Goal: Navigation & Orientation: Find specific page/section

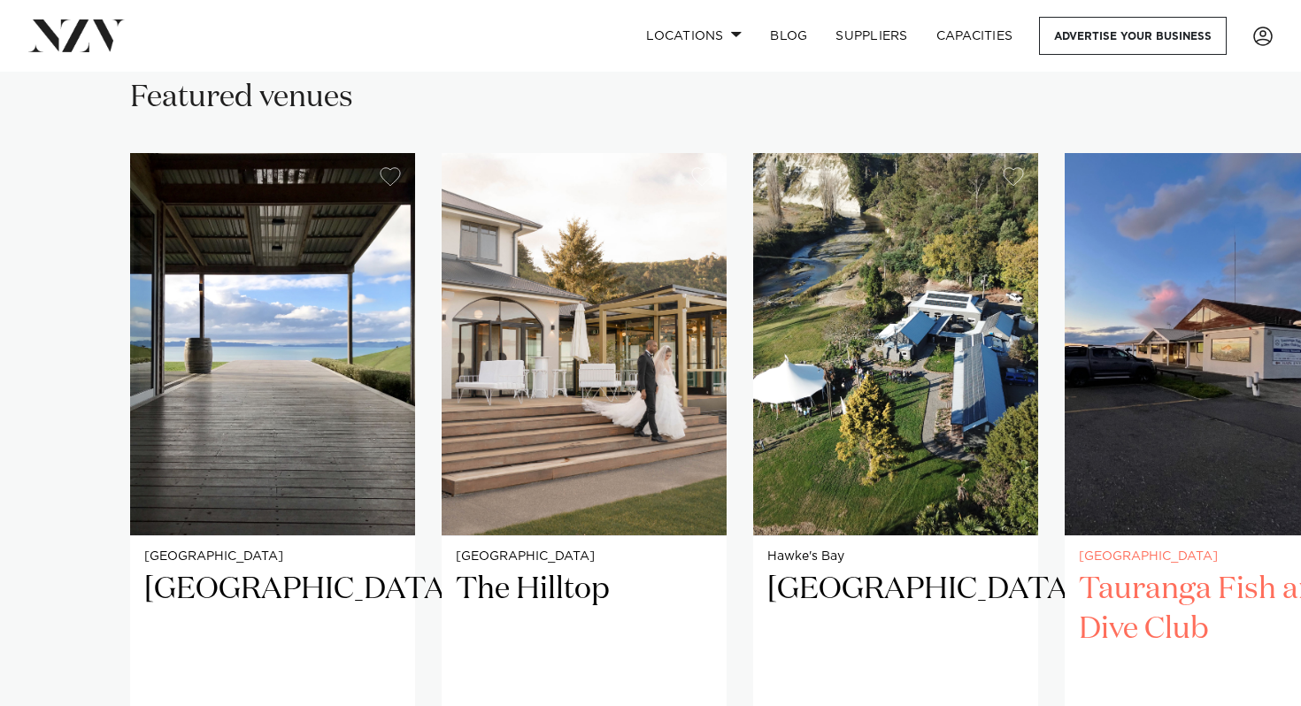
scroll to position [1166, 0]
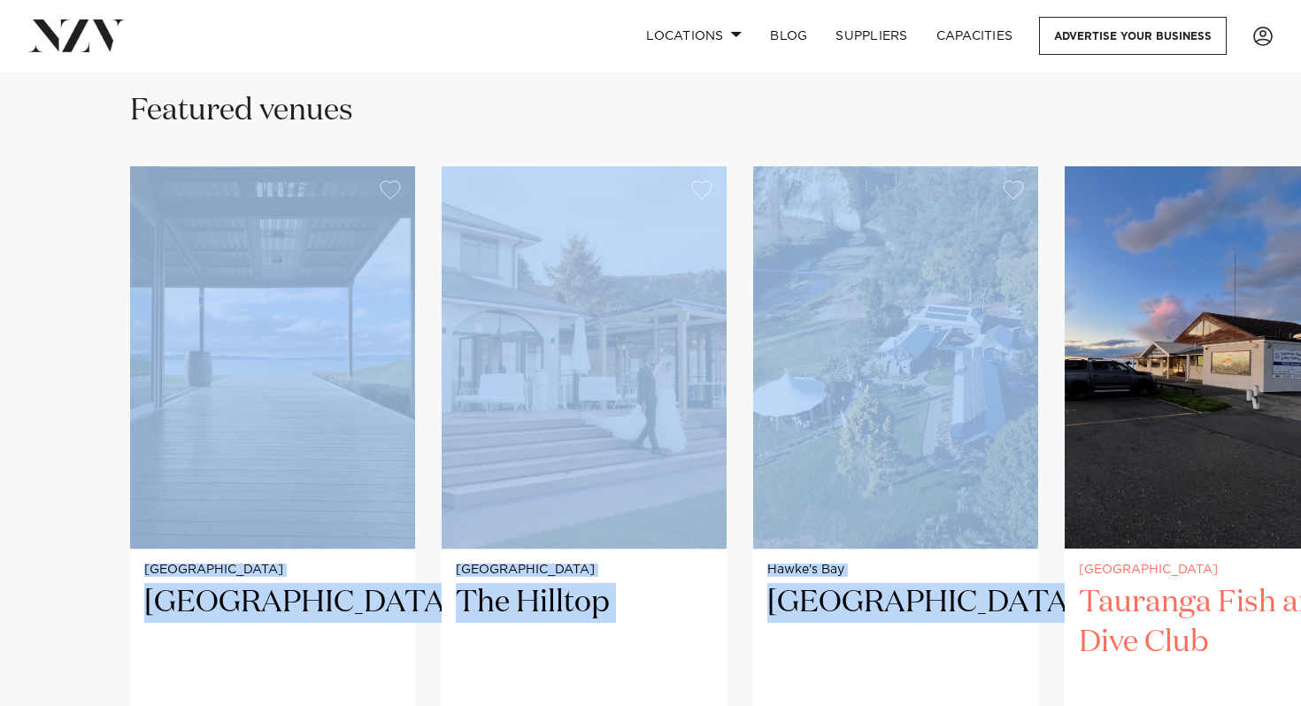
drag, startPoint x: 1257, startPoint y: 142, endPoint x: 1090, endPoint y: 188, distance: 173.4
click at [1091, 188] on div "Featured venues [GEOGRAPHIC_DATA] [GEOGRAPHIC_DATA] [GEOGRAPHIC_DATA] is not si…" at bounding box center [650, 557] width 1272 height 932
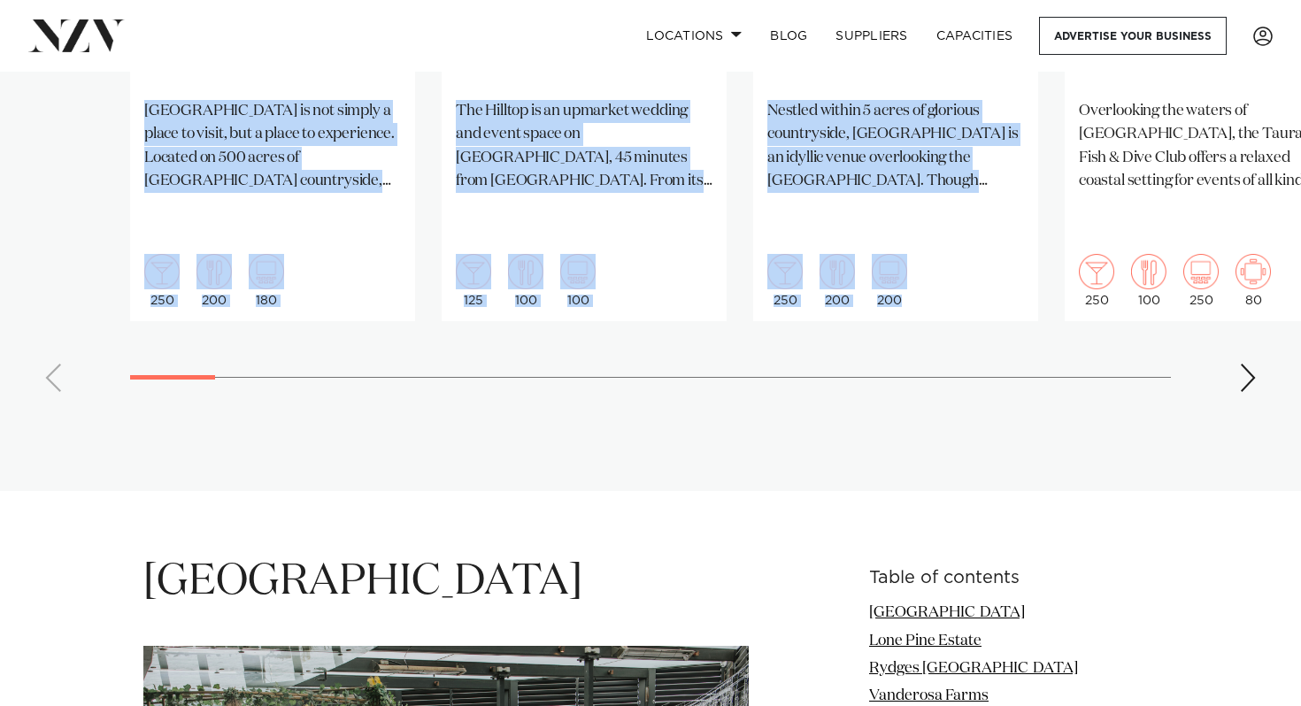
scroll to position [1670, 0]
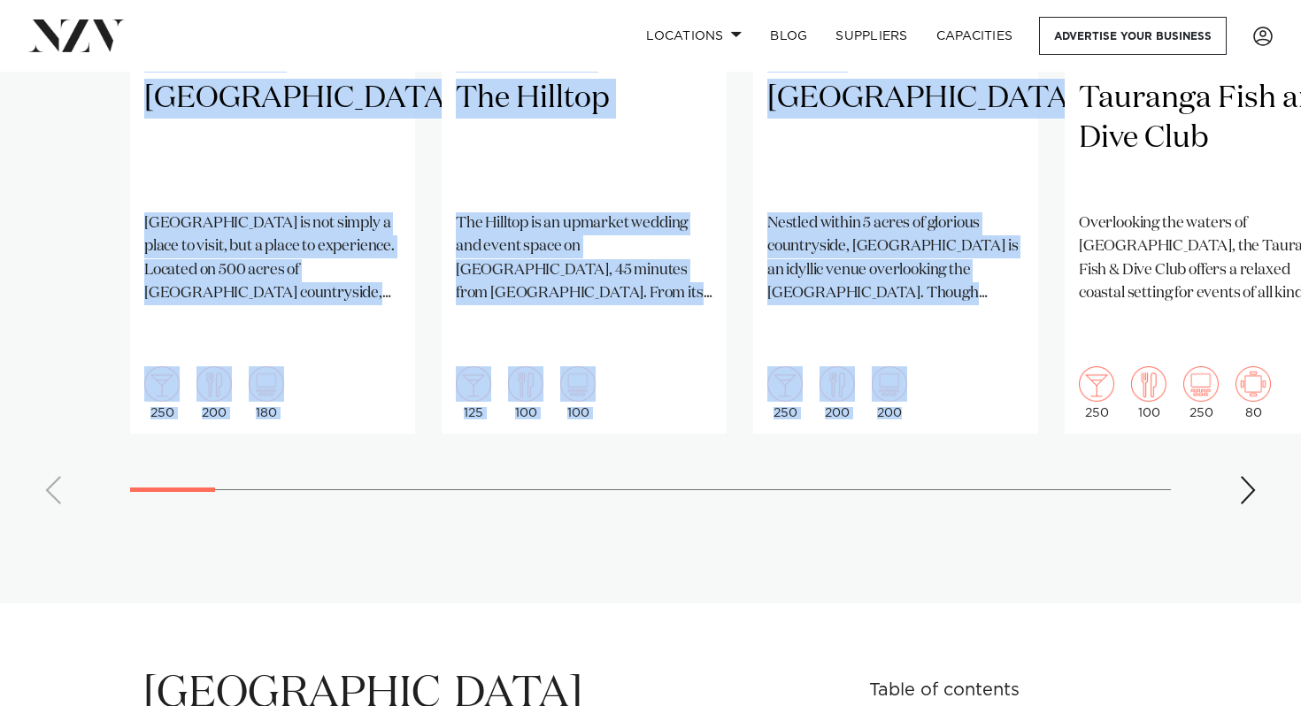
click at [1252, 476] on div "Next slide" at bounding box center [1248, 490] width 18 height 28
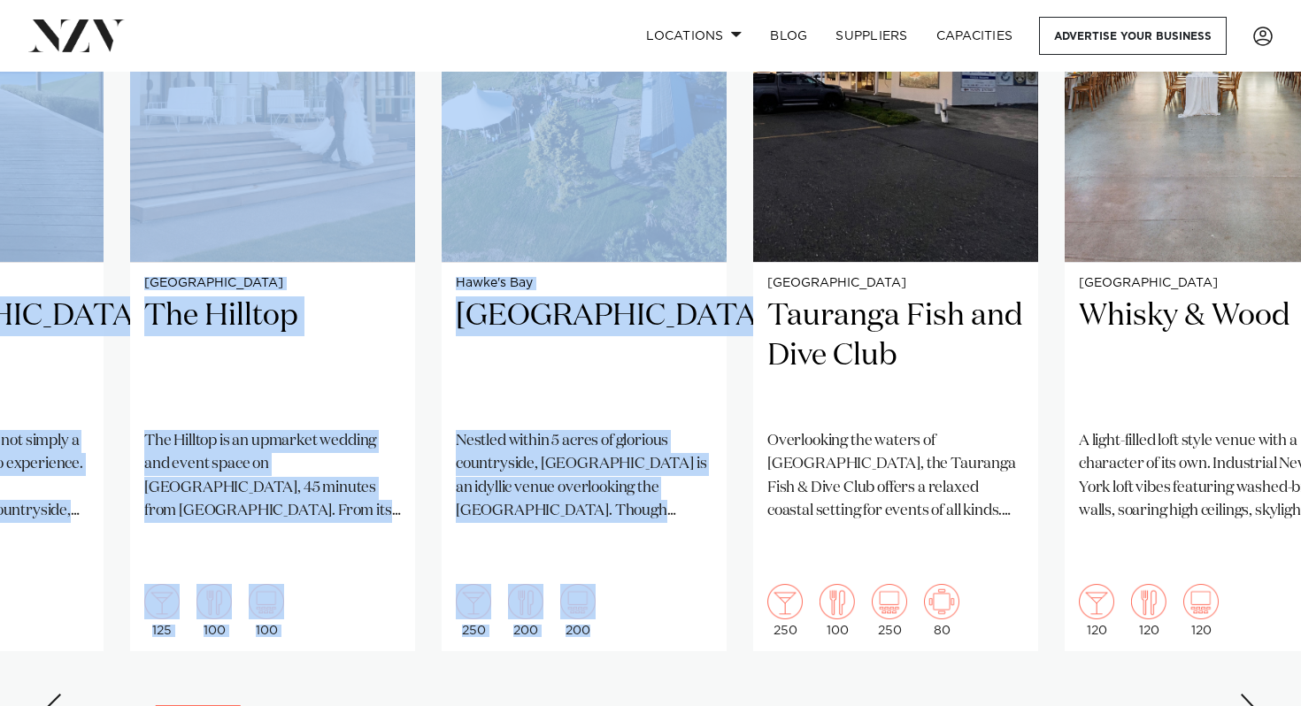
scroll to position [1460, 0]
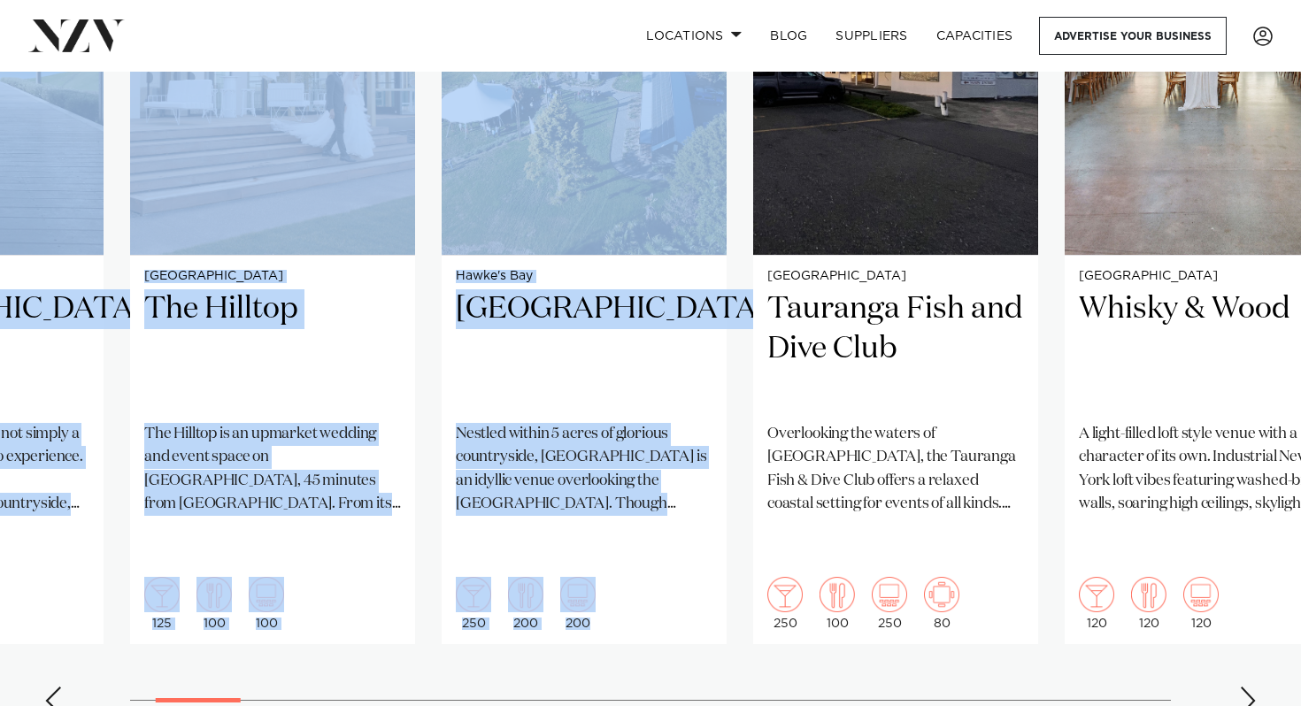
click at [1254, 687] on div "Next slide" at bounding box center [1248, 701] width 18 height 28
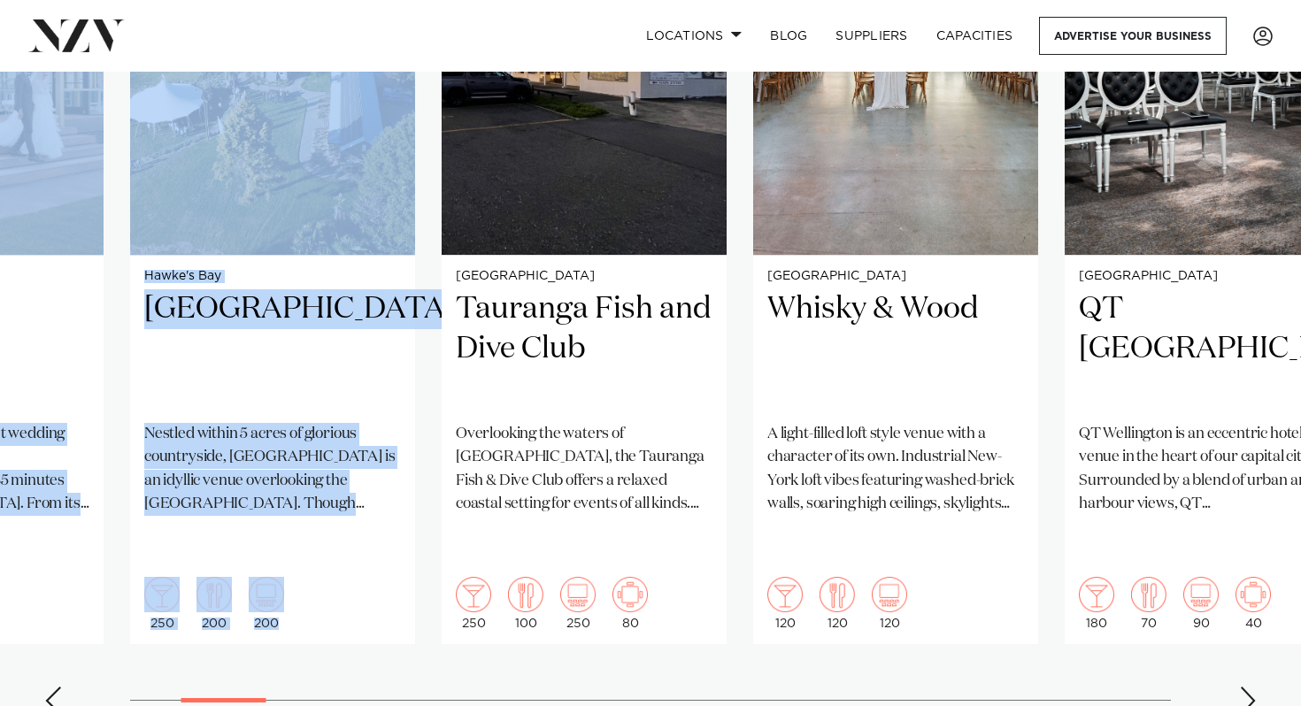
click at [1254, 687] on div "Next slide" at bounding box center [1248, 701] width 18 height 28
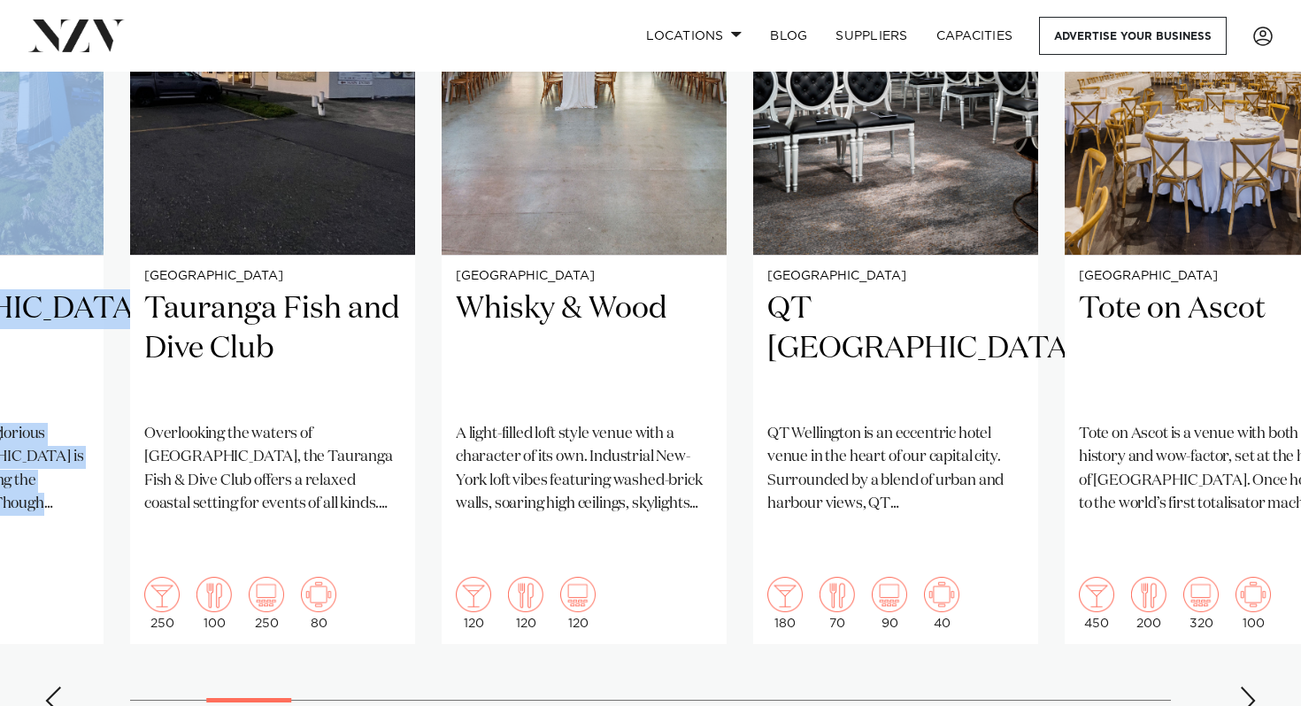
click at [1254, 687] on div "Next slide" at bounding box center [1248, 701] width 18 height 28
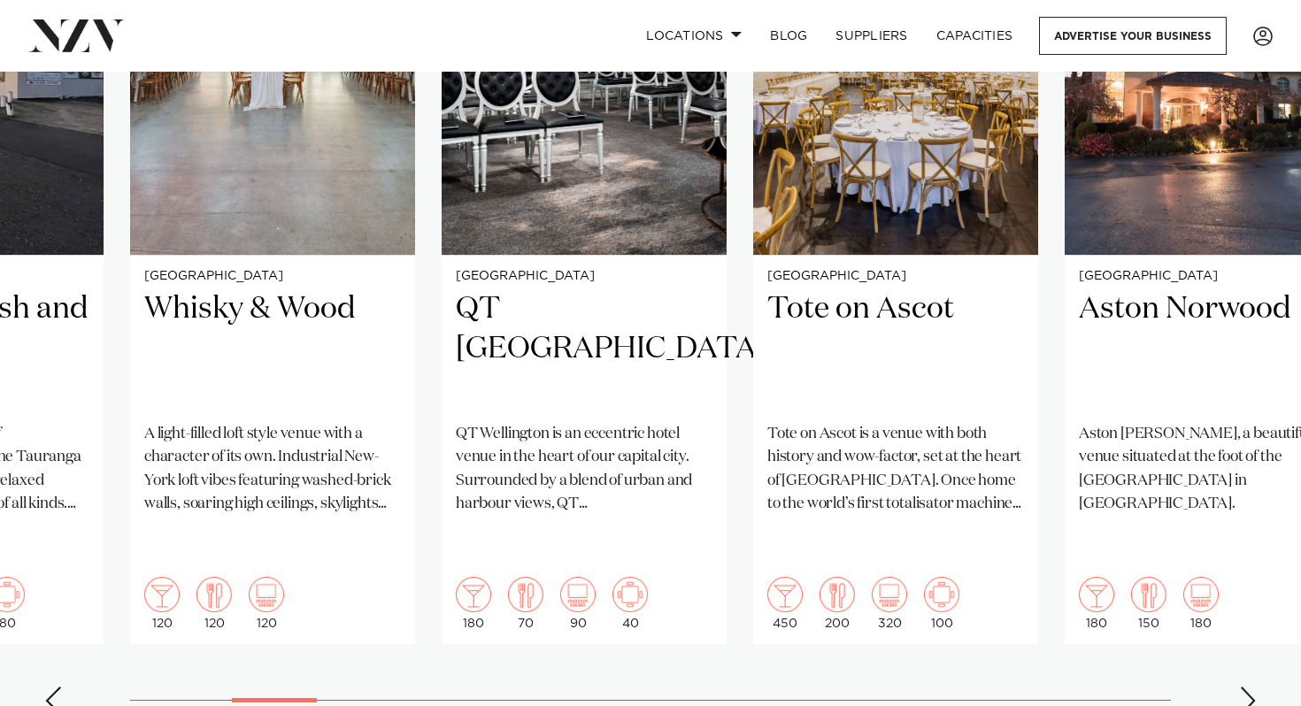
click at [1254, 687] on div "Next slide" at bounding box center [1248, 701] width 18 height 28
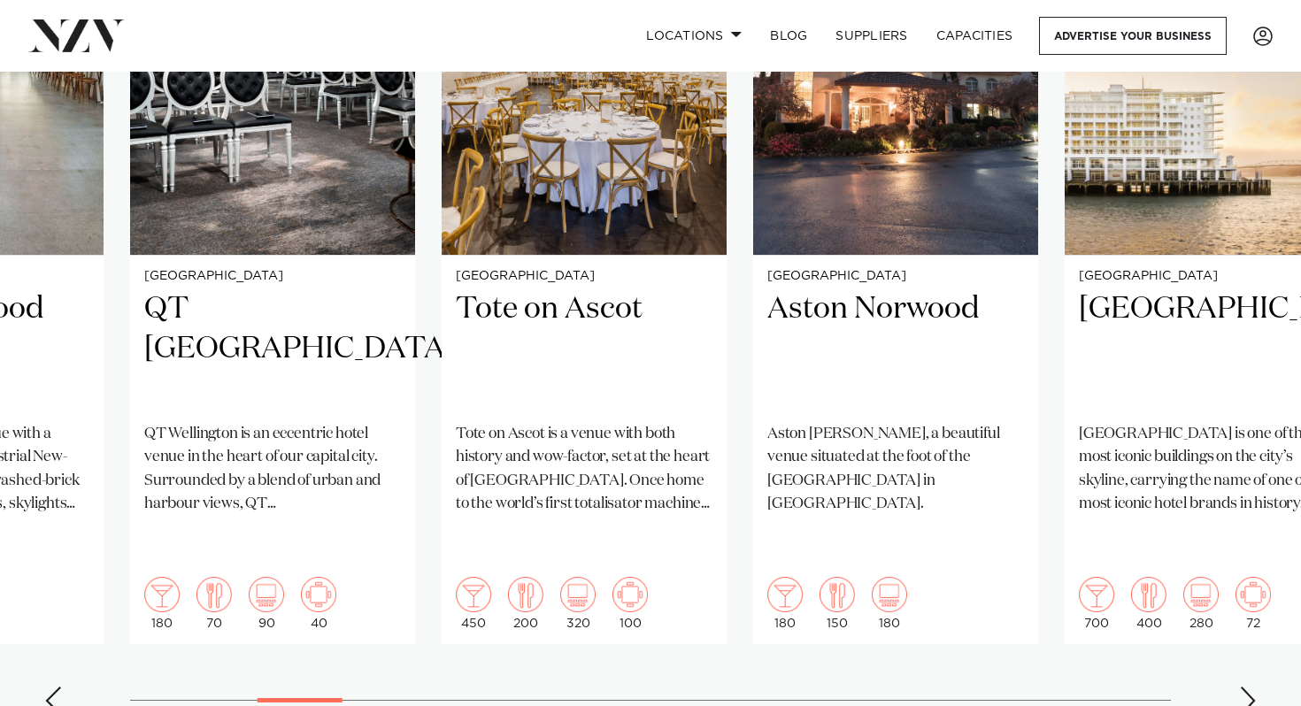
click at [1254, 687] on div "Next slide" at bounding box center [1248, 701] width 18 height 28
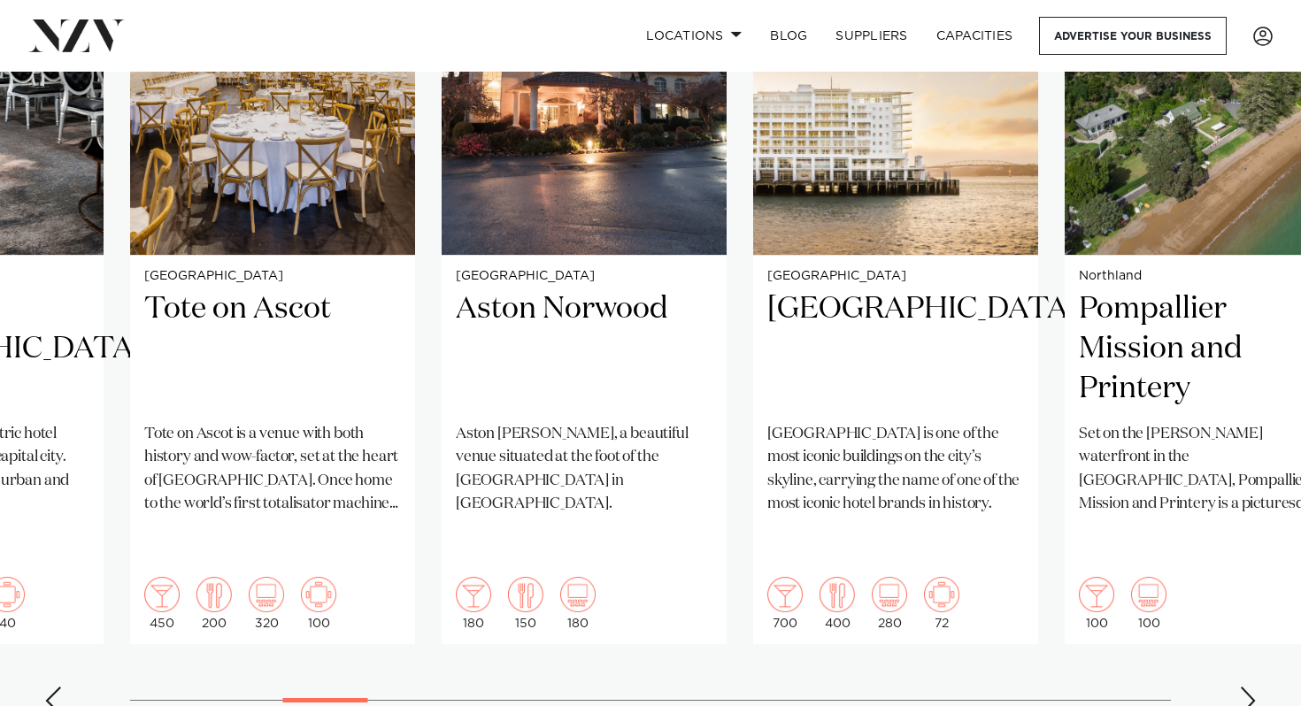
click at [1254, 687] on div "Next slide" at bounding box center [1248, 701] width 18 height 28
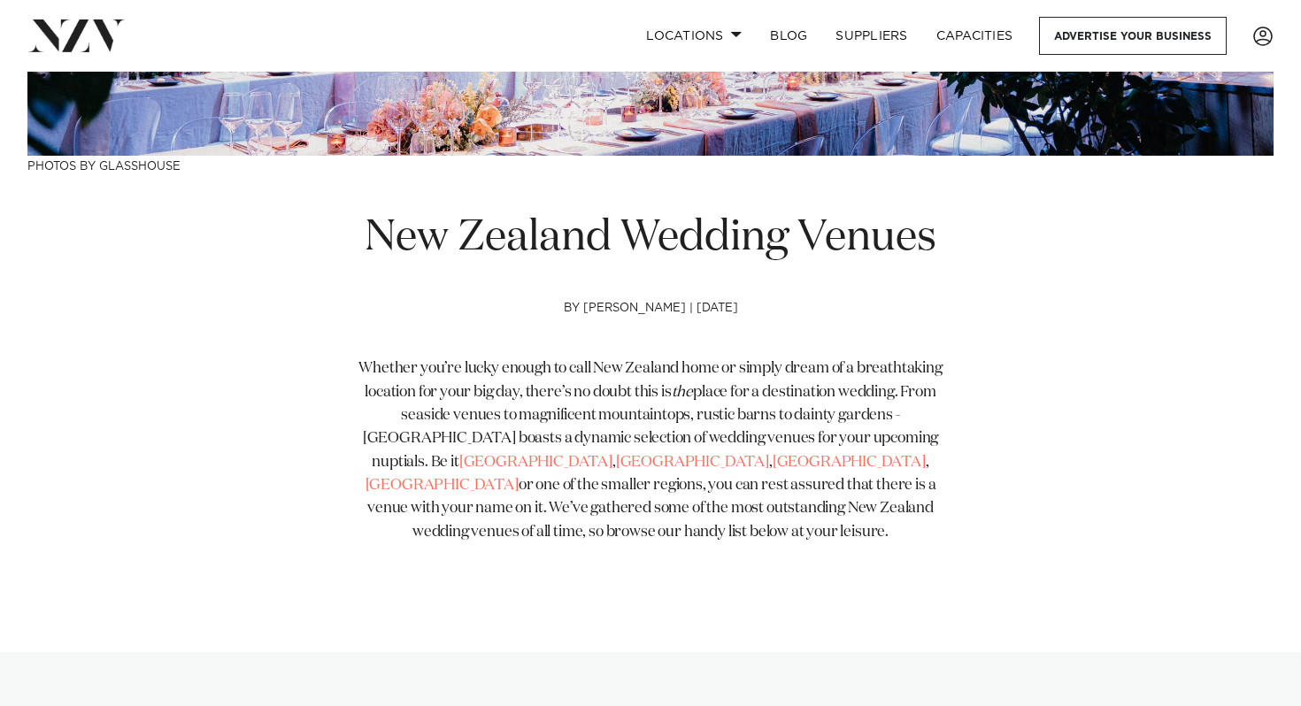
scroll to position [330, 0]
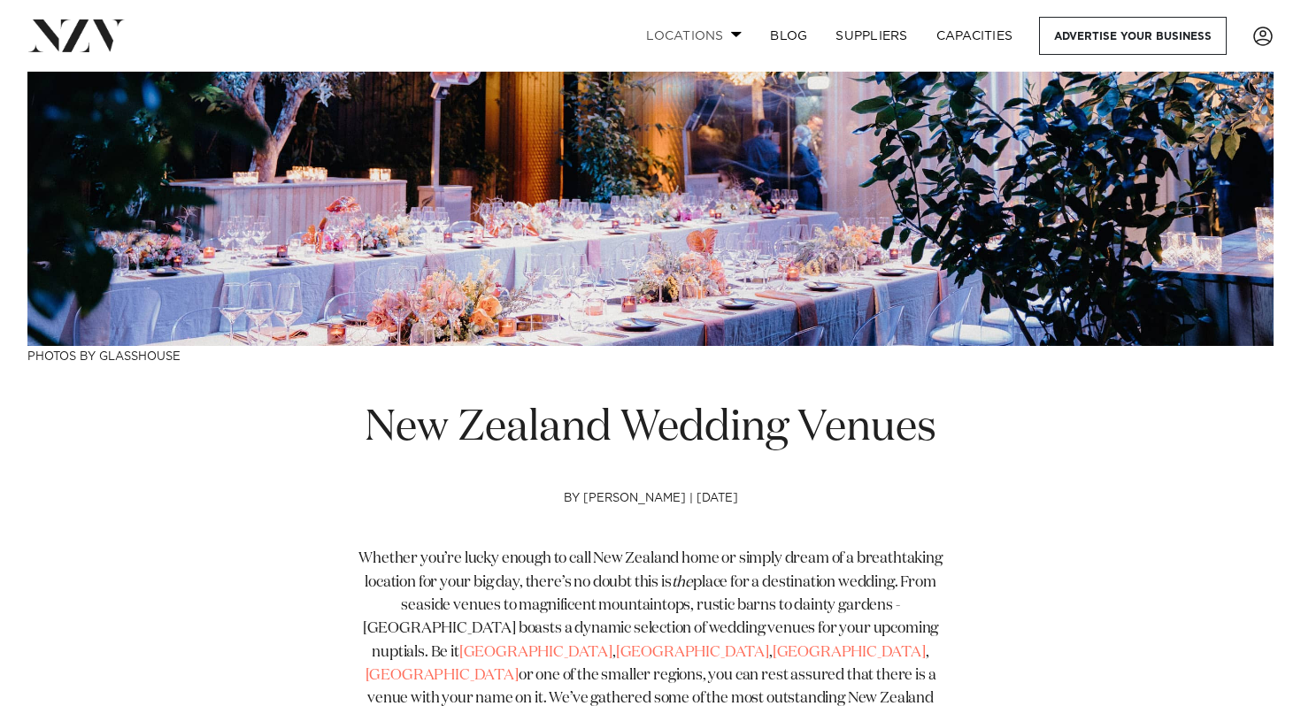
click at [706, 30] on link "Locations" at bounding box center [694, 36] width 124 height 38
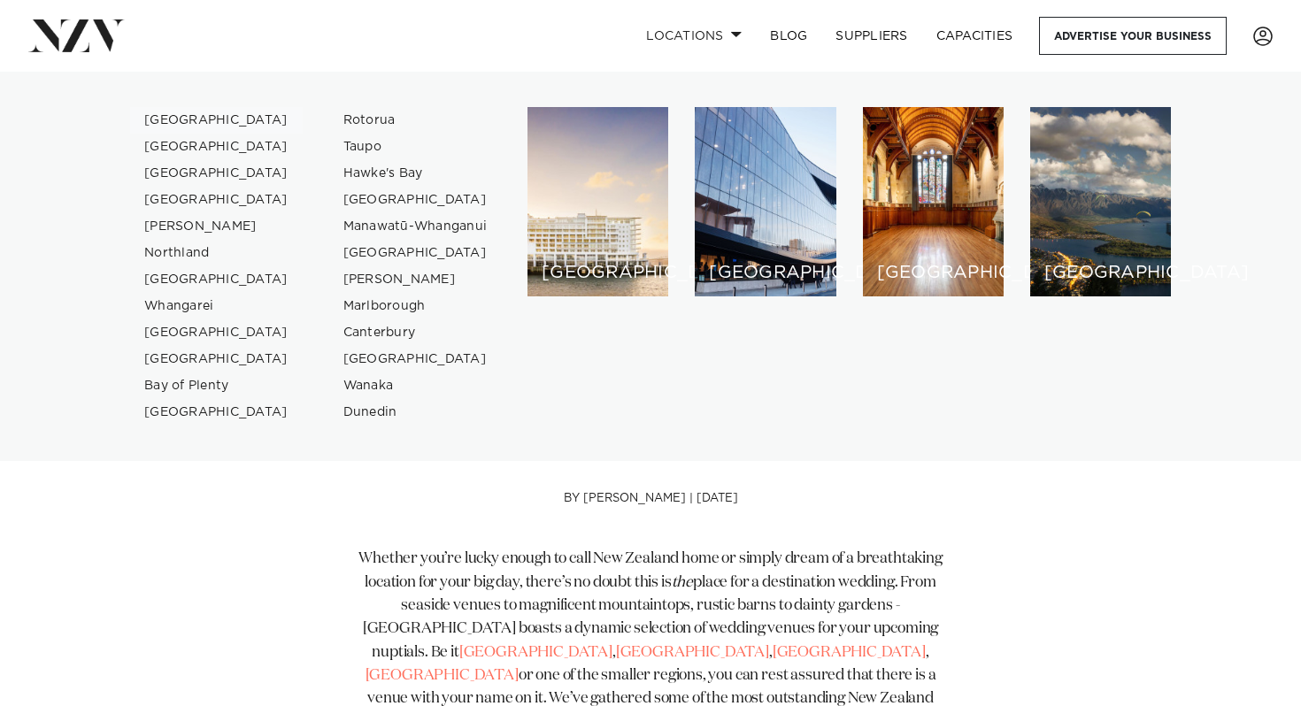
click at [199, 123] on link "[GEOGRAPHIC_DATA]" at bounding box center [216, 120] width 173 height 27
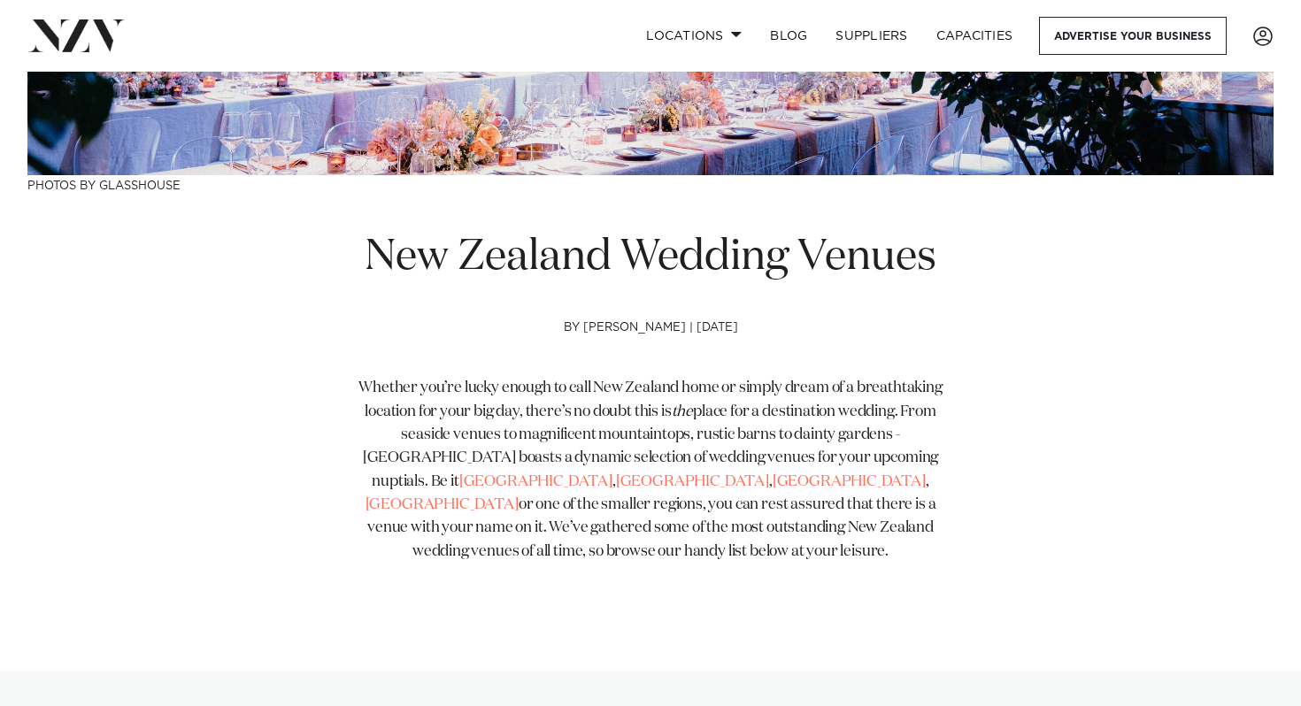
scroll to position [0, 0]
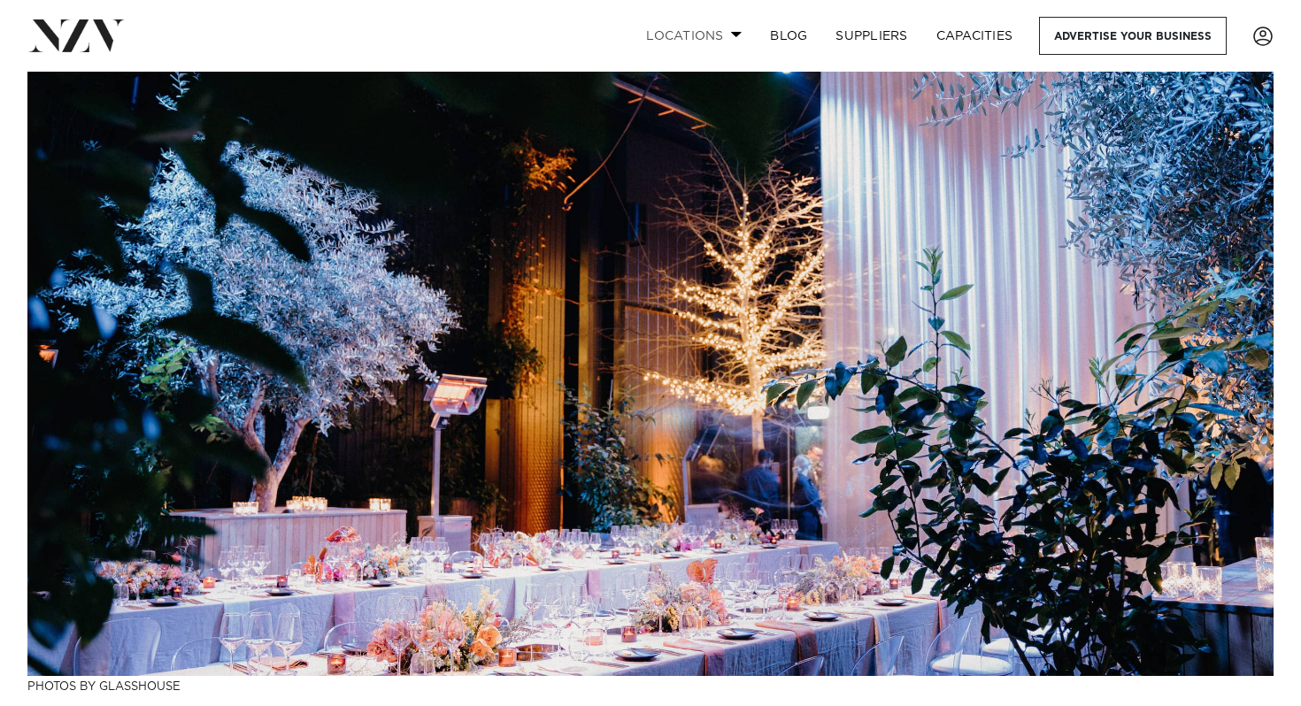
click at [700, 33] on link "Locations" at bounding box center [694, 36] width 124 height 38
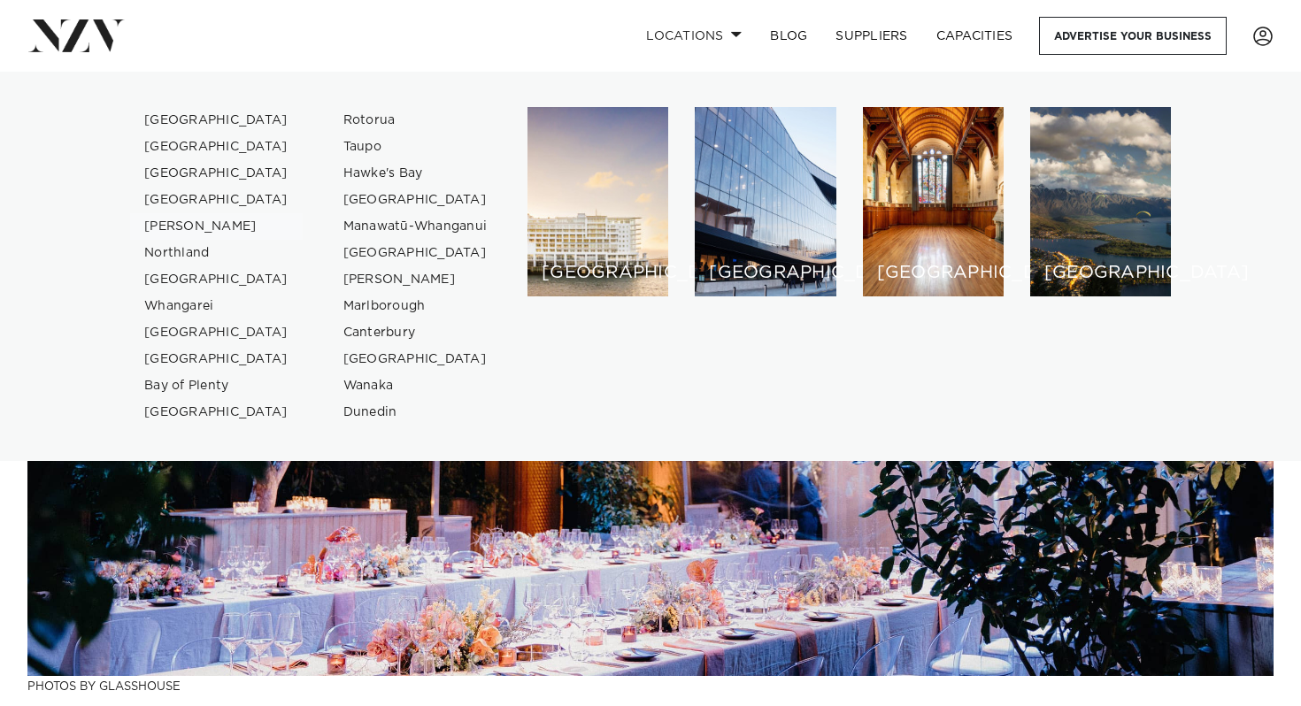
click at [184, 224] on link "[PERSON_NAME]" at bounding box center [216, 226] width 173 height 27
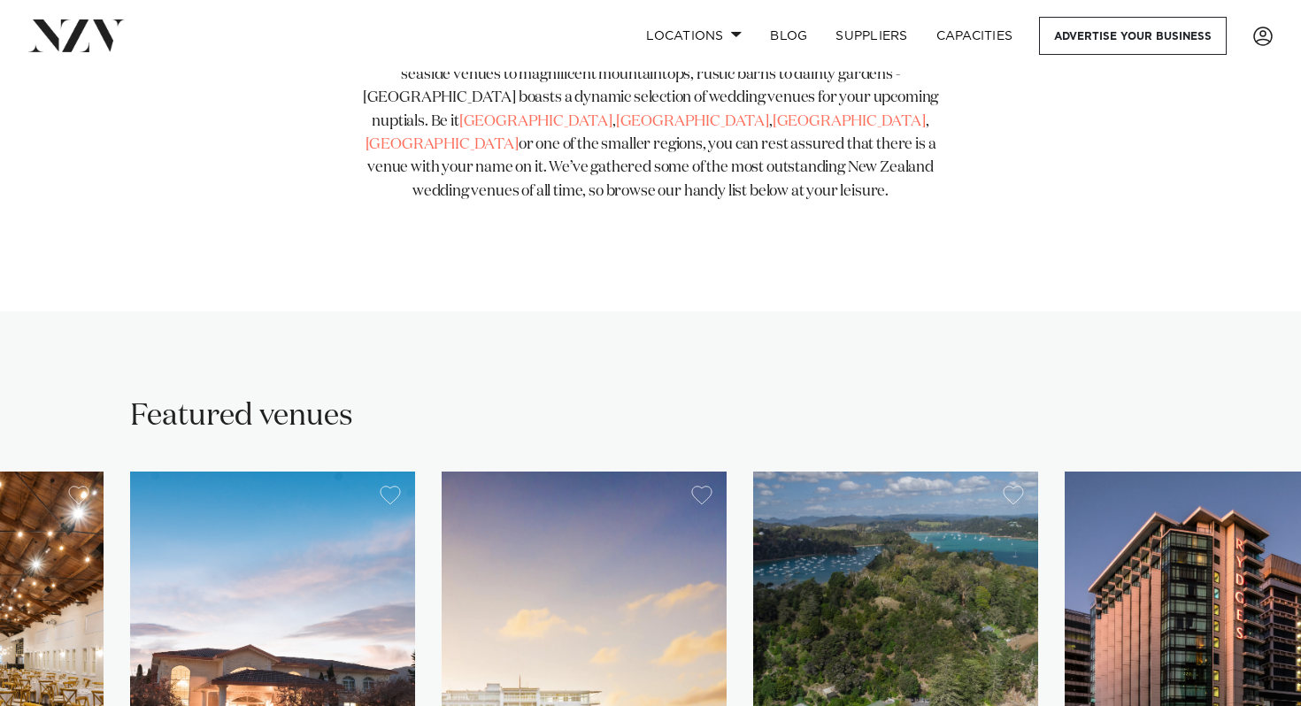
scroll to position [826, 0]
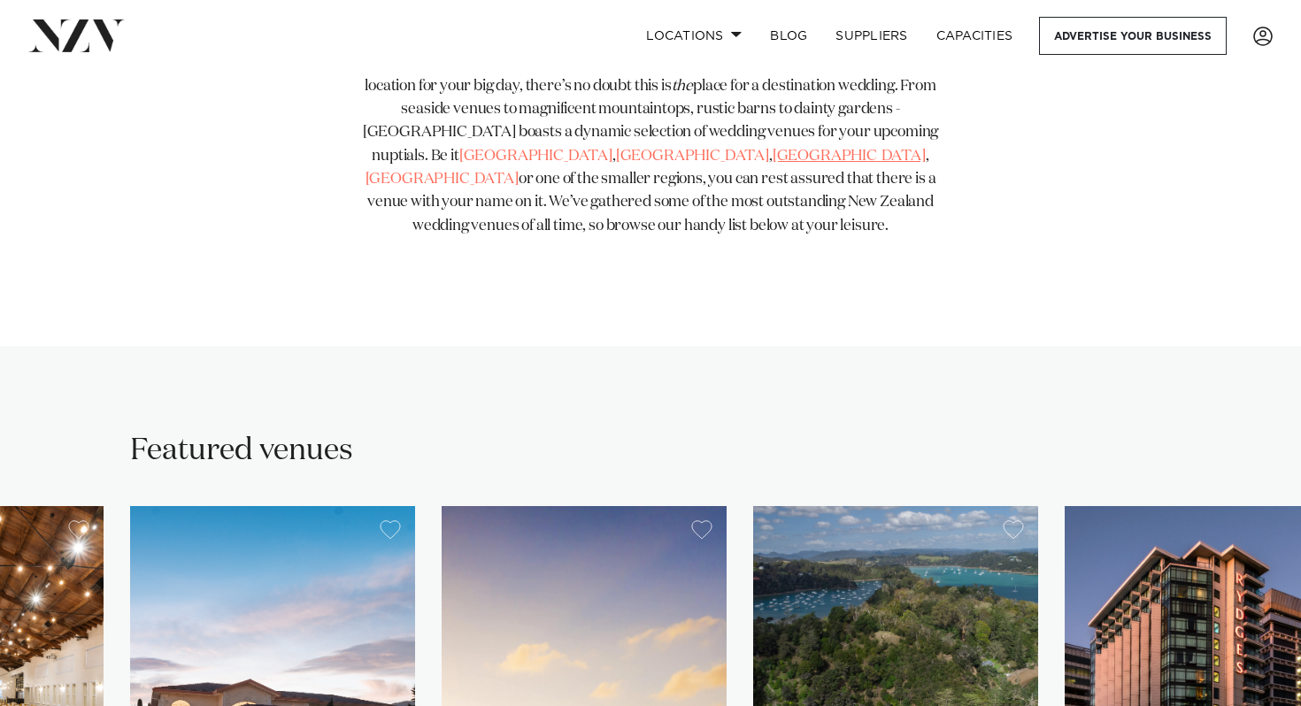
click at [772, 156] on link "[GEOGRAPHIC_DATA]" at bounding box center [848, 156] width 153 height 15
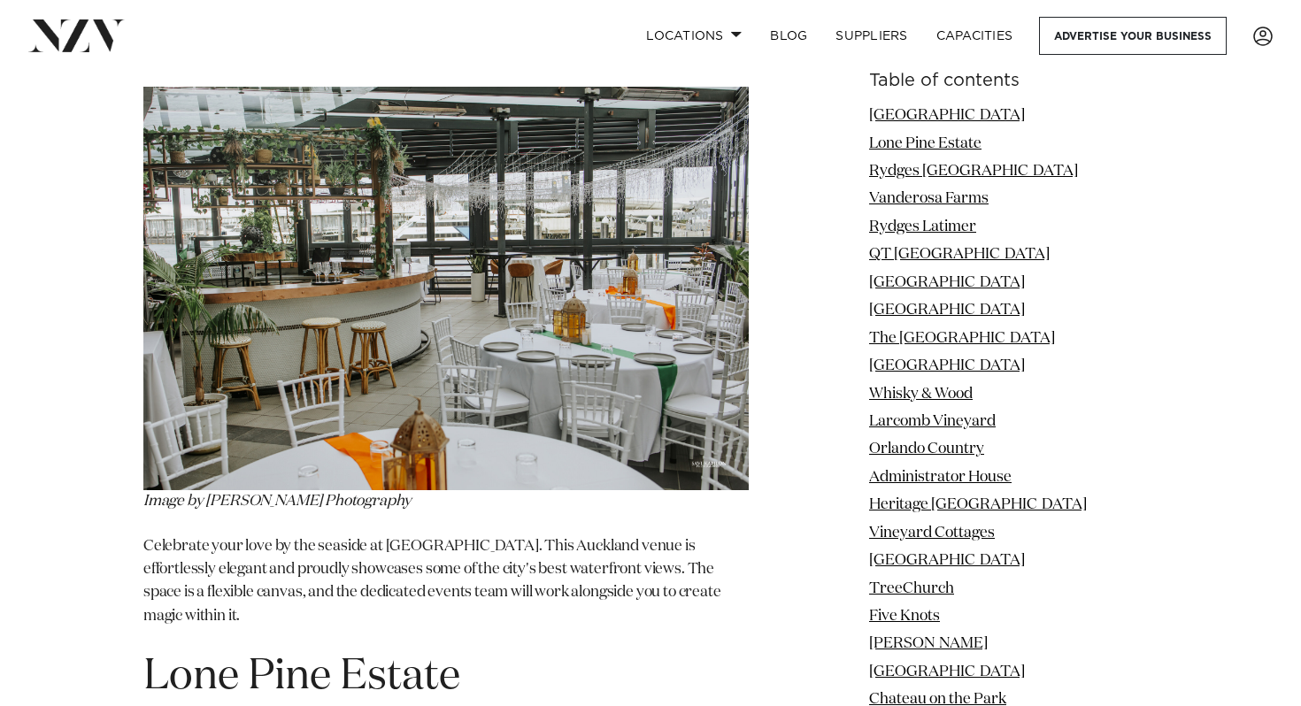
scroll to position [2468, 0]
